Goal: Task Accomplishment & Management: Use online tool/utility

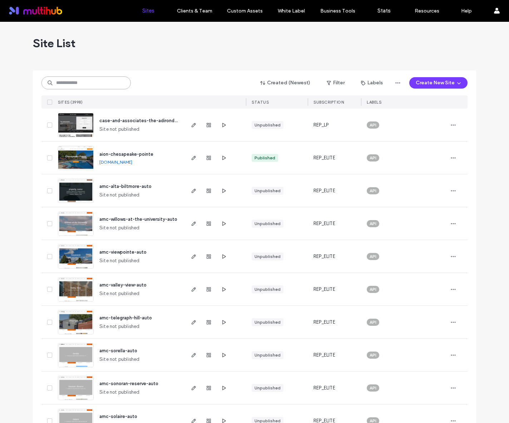
click at [113, 82] on input at bounding box center [85, 82] width 89 height 13
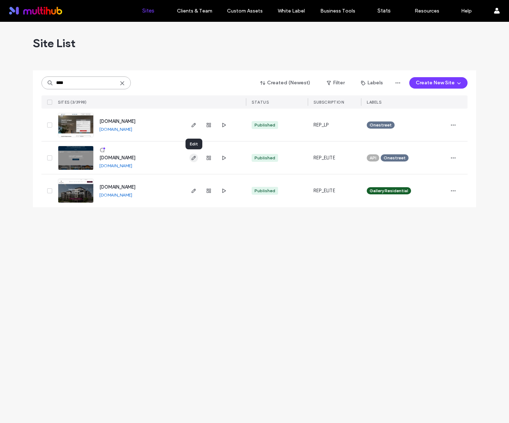
type input "****"
click at [190, 158] on span "button" at bounding box center [193, 158] width 9 height 9
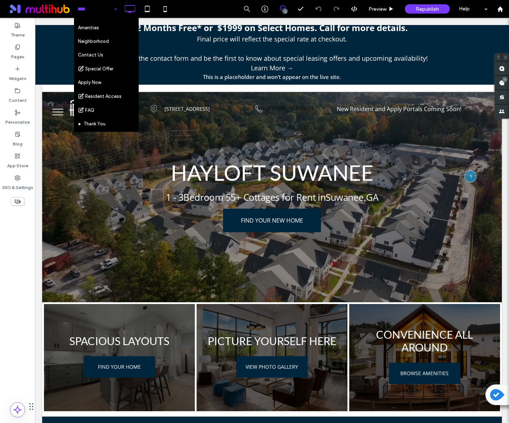
scroll to position [117, 0]
